Goal: Task Accomplishment & Management: Manage account settings

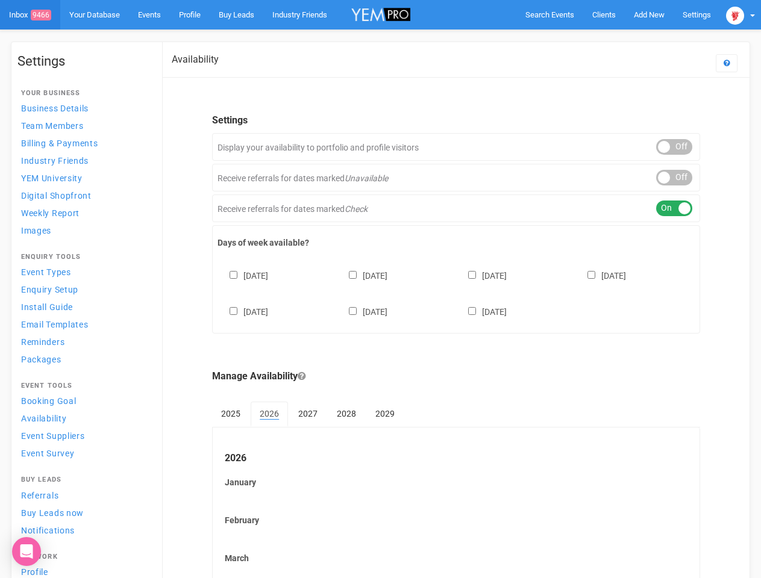
click at [380, 289] on div "[DATE] [DATE] [DATE] [DATE] [DATE] [DATE] [DATE]" at bounding box center [455, 288] width 477 height 72
click at [549, 14] on span "Search Events" at bounding box center [549, 14] width 49 height 9
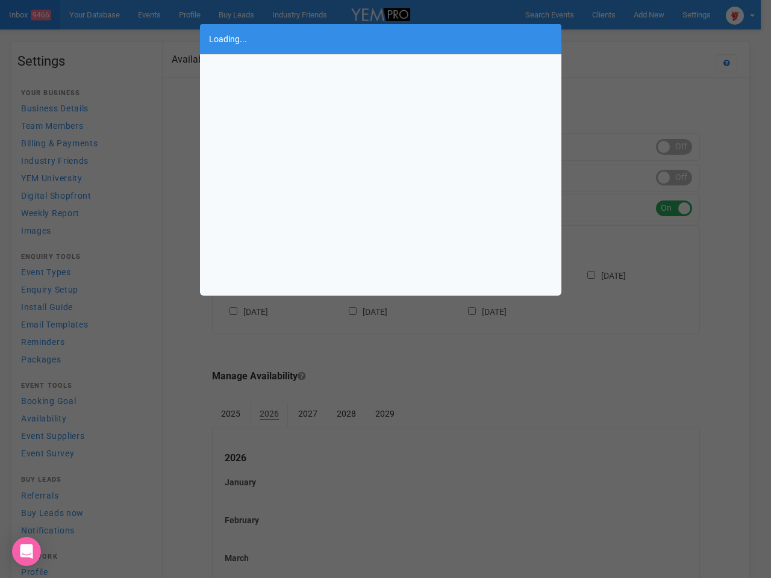
click at [649, 14] on div "Loading..." at bounding box center [385, 289] width 771 height 578
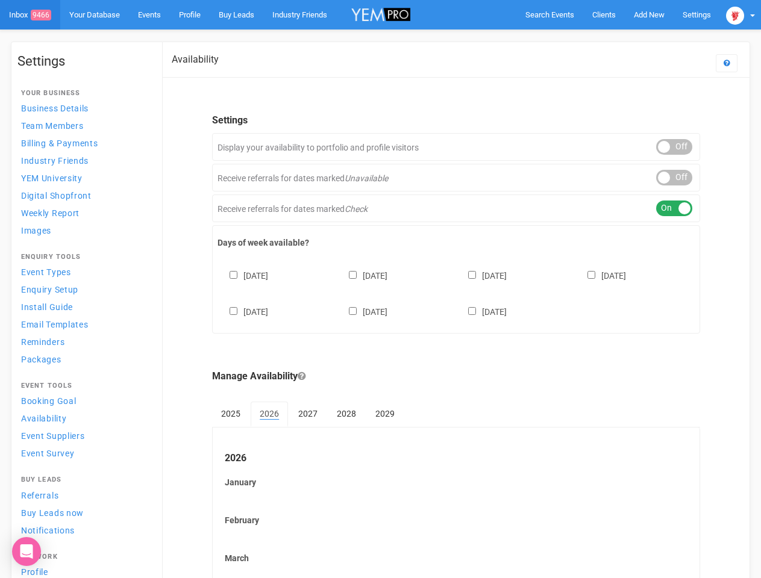
click at [621, 39] on body "Search Events Clients Add New New Client New Event New Enquiry Settings [GEOGRA…" at bounding box center [380, 500] width 761 height 1001
click at [740, 14] on img at bounding box center [735, 16] width 18 height 18
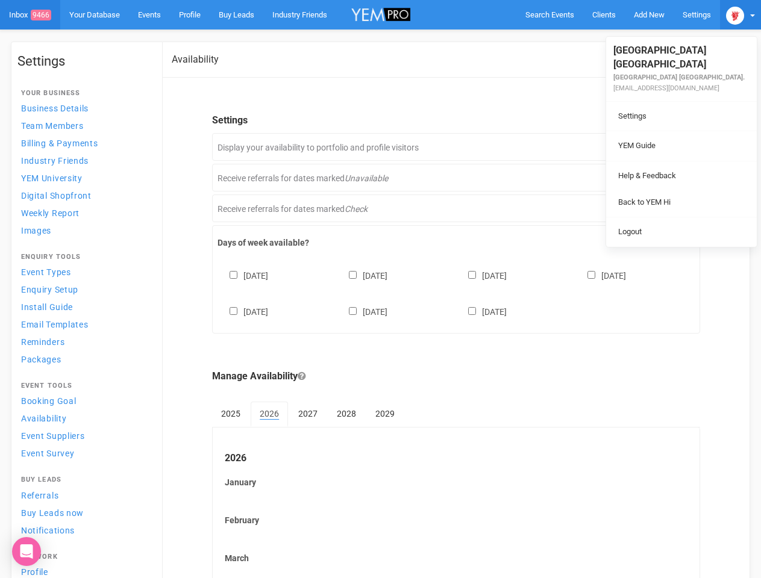
click at [674, 161] on li at bounding box center [681, 161] width 151 height 1
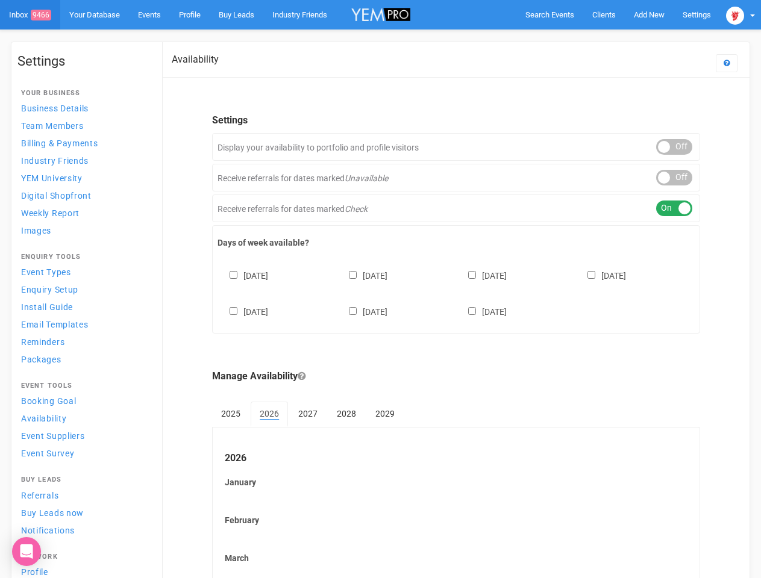
click at [674, 178] on div "ON OFF" at bounding box center [674, 178] width 36 height 16
click at [674, 208] on div "ON OFF" at bounding box center [674, 209] width 36 height 16
click at [456, 292] on div "[DATE] [DATE] [DATE] [DATE] [DATE] [DATE] [DATE]" at bounding box center [455, 288] width 477 height 72
